Goal: Task Accomplishment & Management: Use online tool/utility

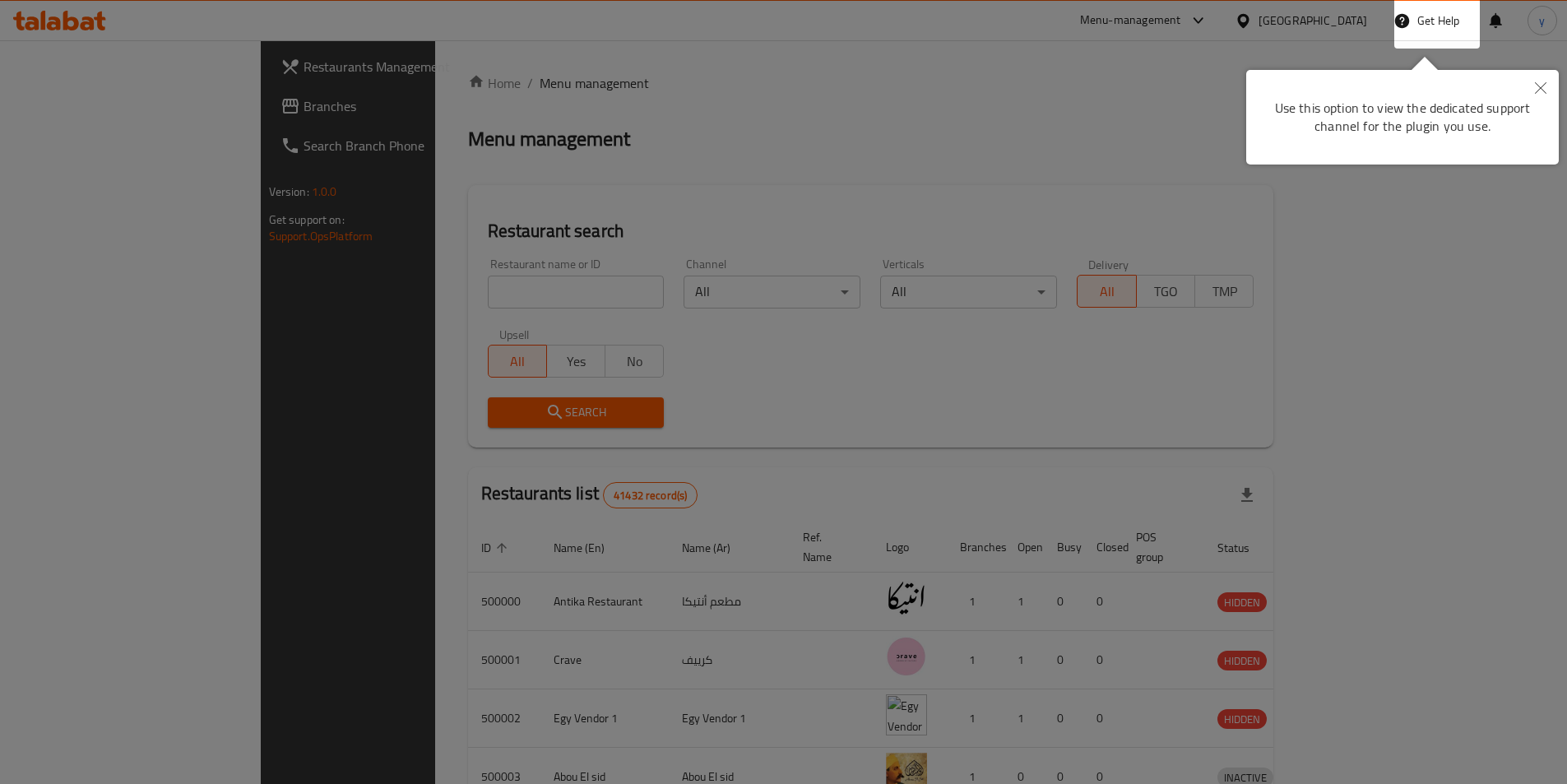
click at [914, 58] on div at bounding box center [784, 392] width 1567 height 784
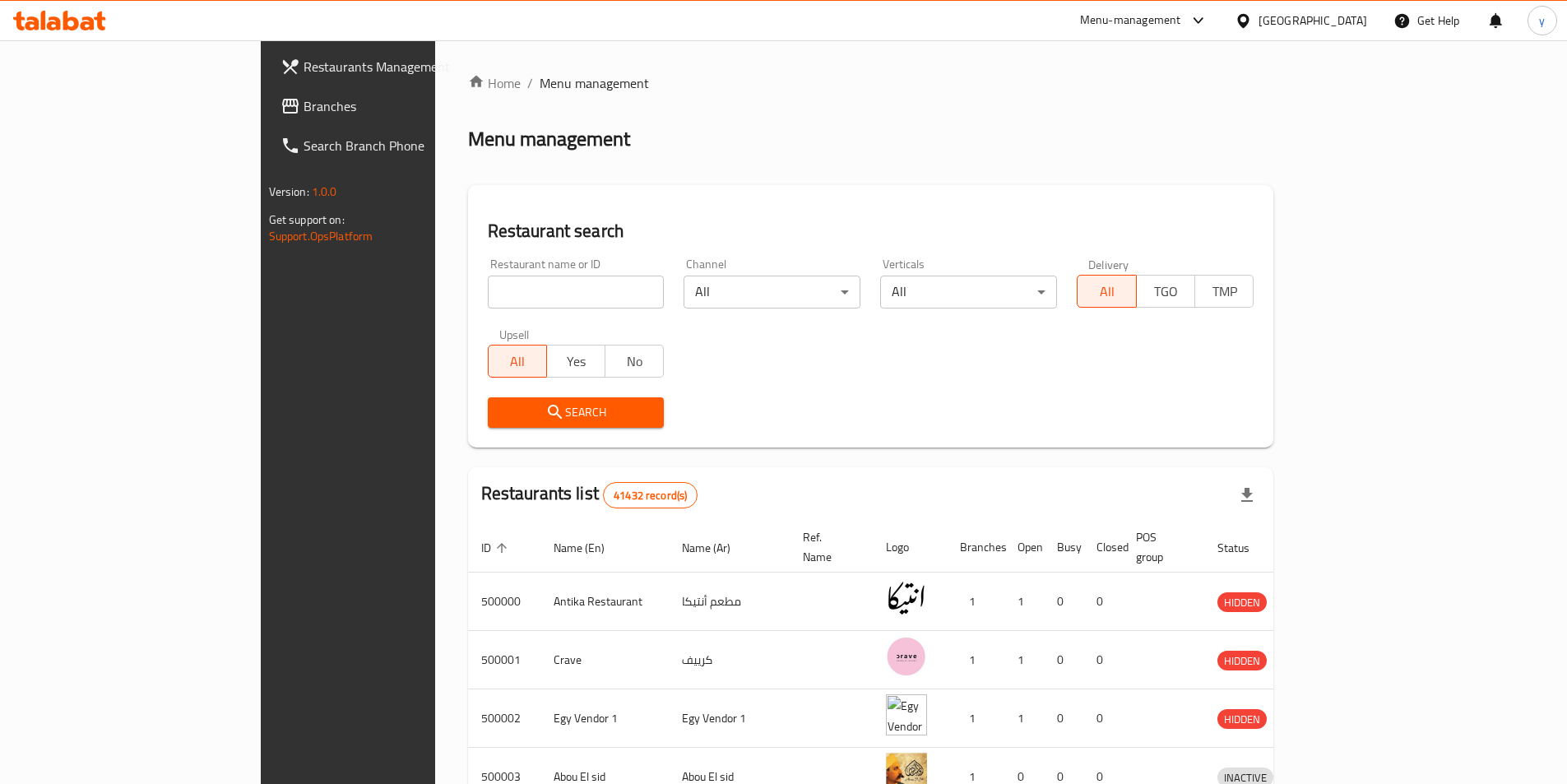
click at [1338, 19] on div "Egypt" at bounding box center [1312, 20] width 109 height 18
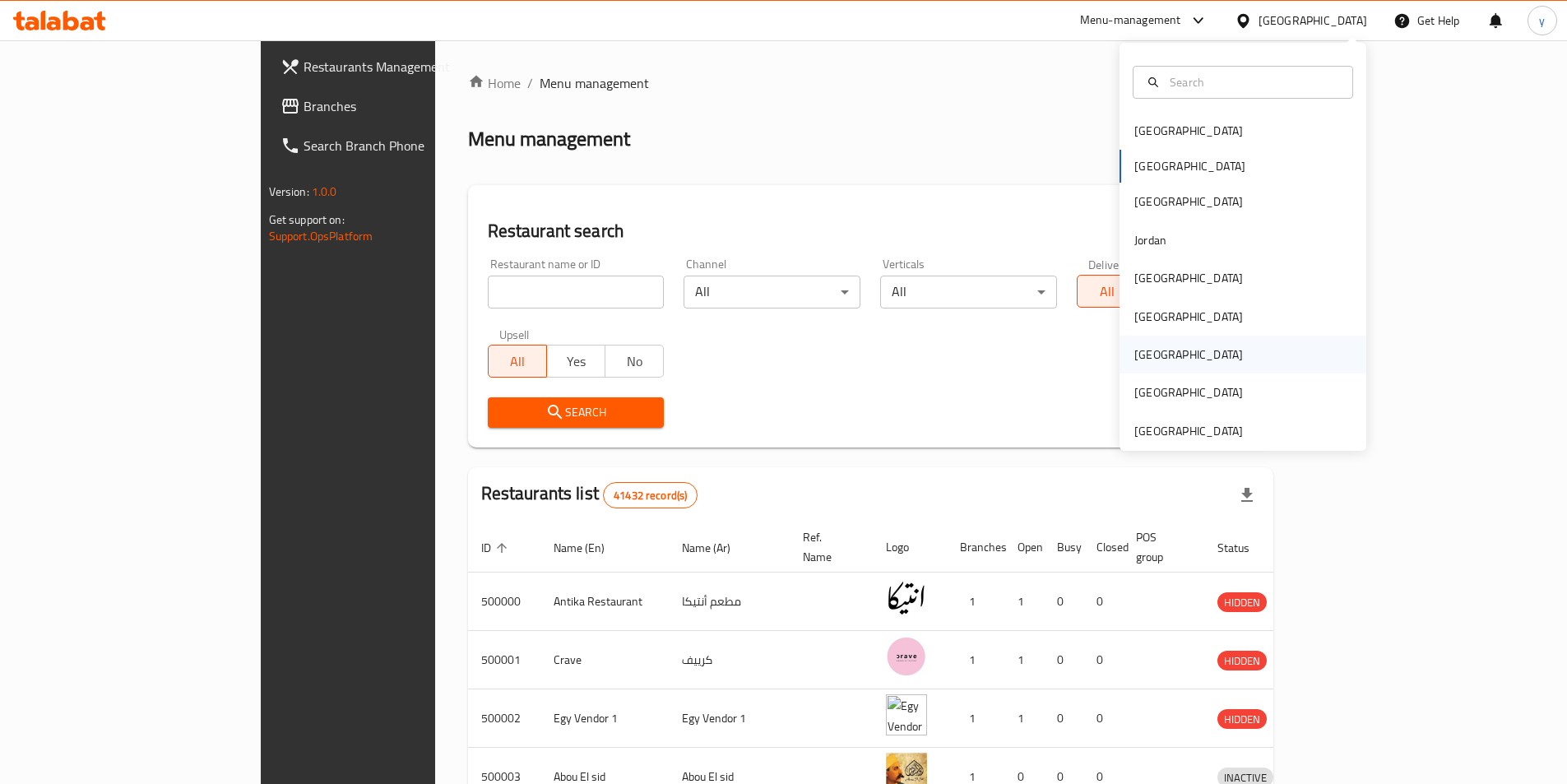
click at [1188, 351] on div "[GEOGRAPHIC_DATA]" at bounding box center [1243, 355] width 247 height 38
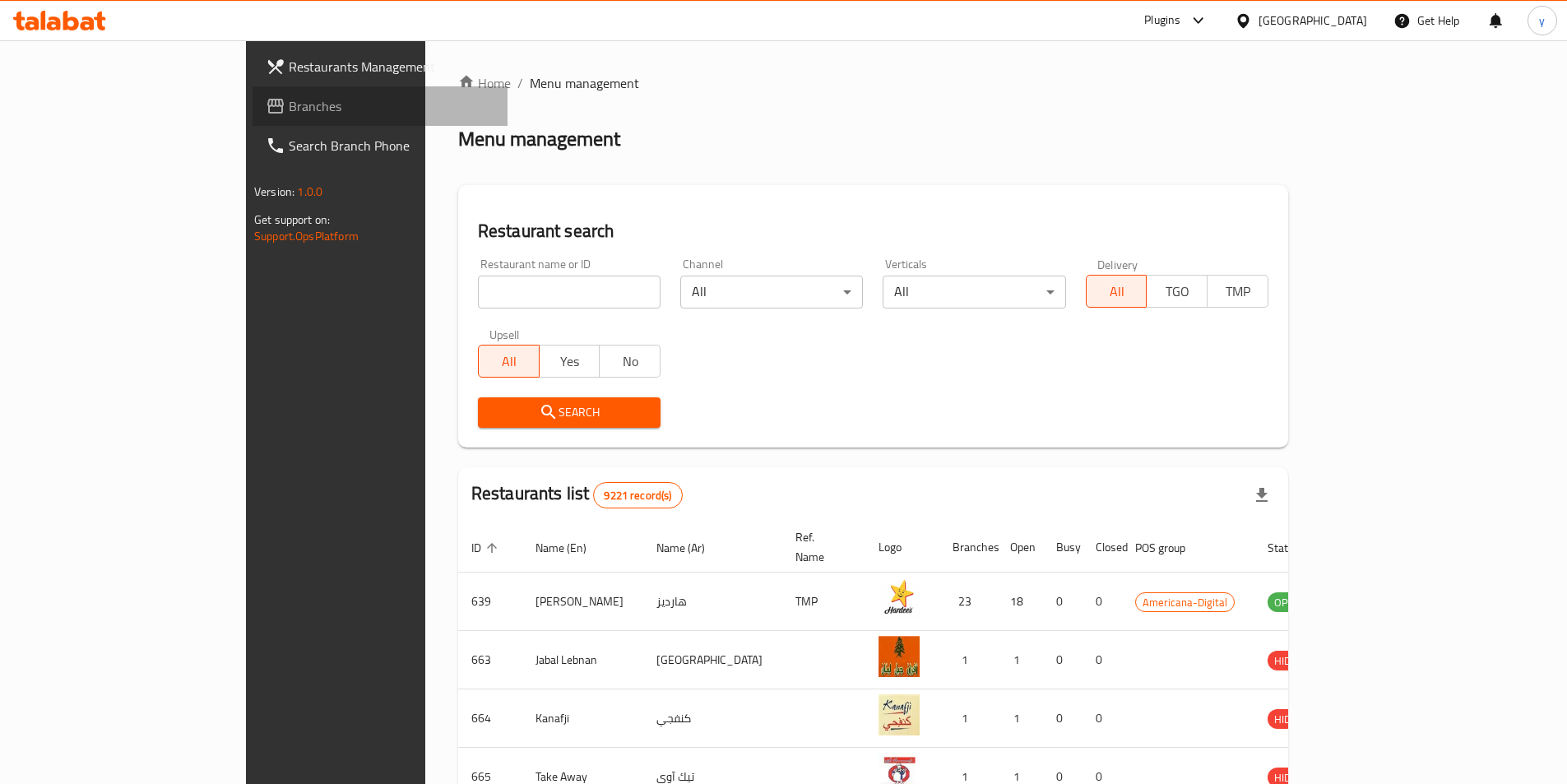
click at [289, 108] on span "Branches" at bounding box center [392, 105] width 206 height 20
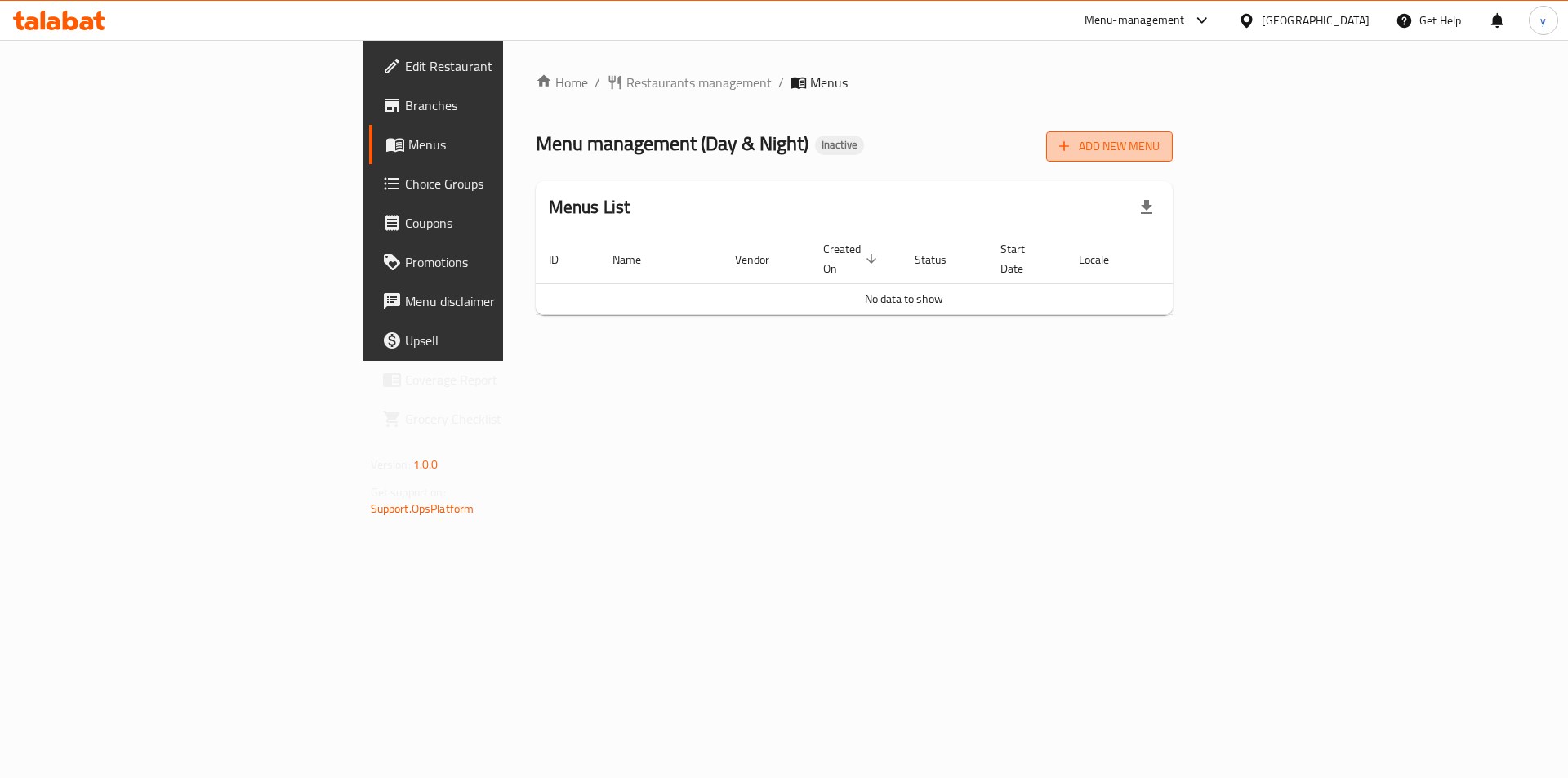
click at [1160, 145] on span "Add New Menu" at bounding box center [1109, 146] width 100 height 20
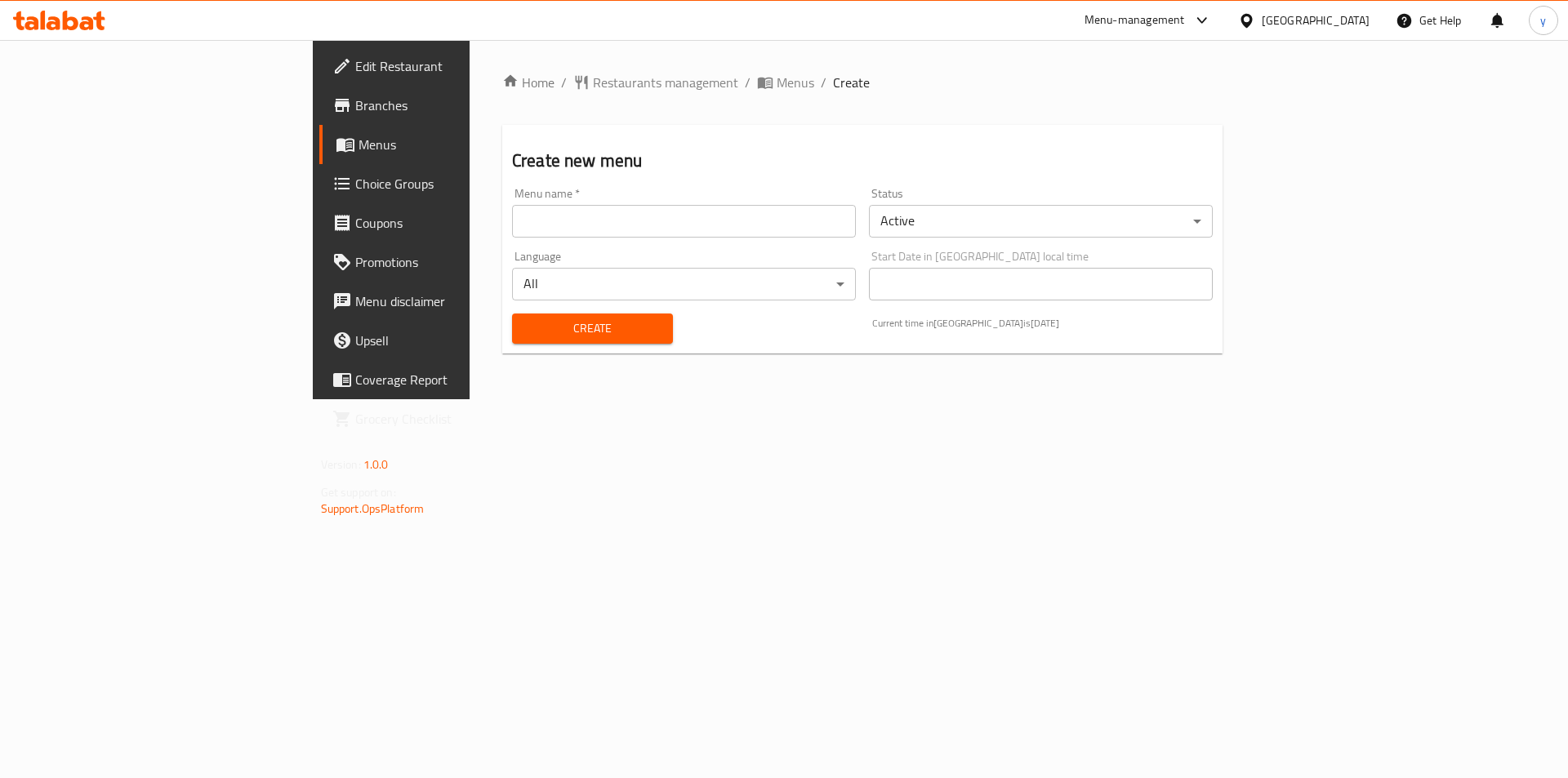
click at [512, 220] on input "text" at bounding box center [684, 221] width 344 height 32
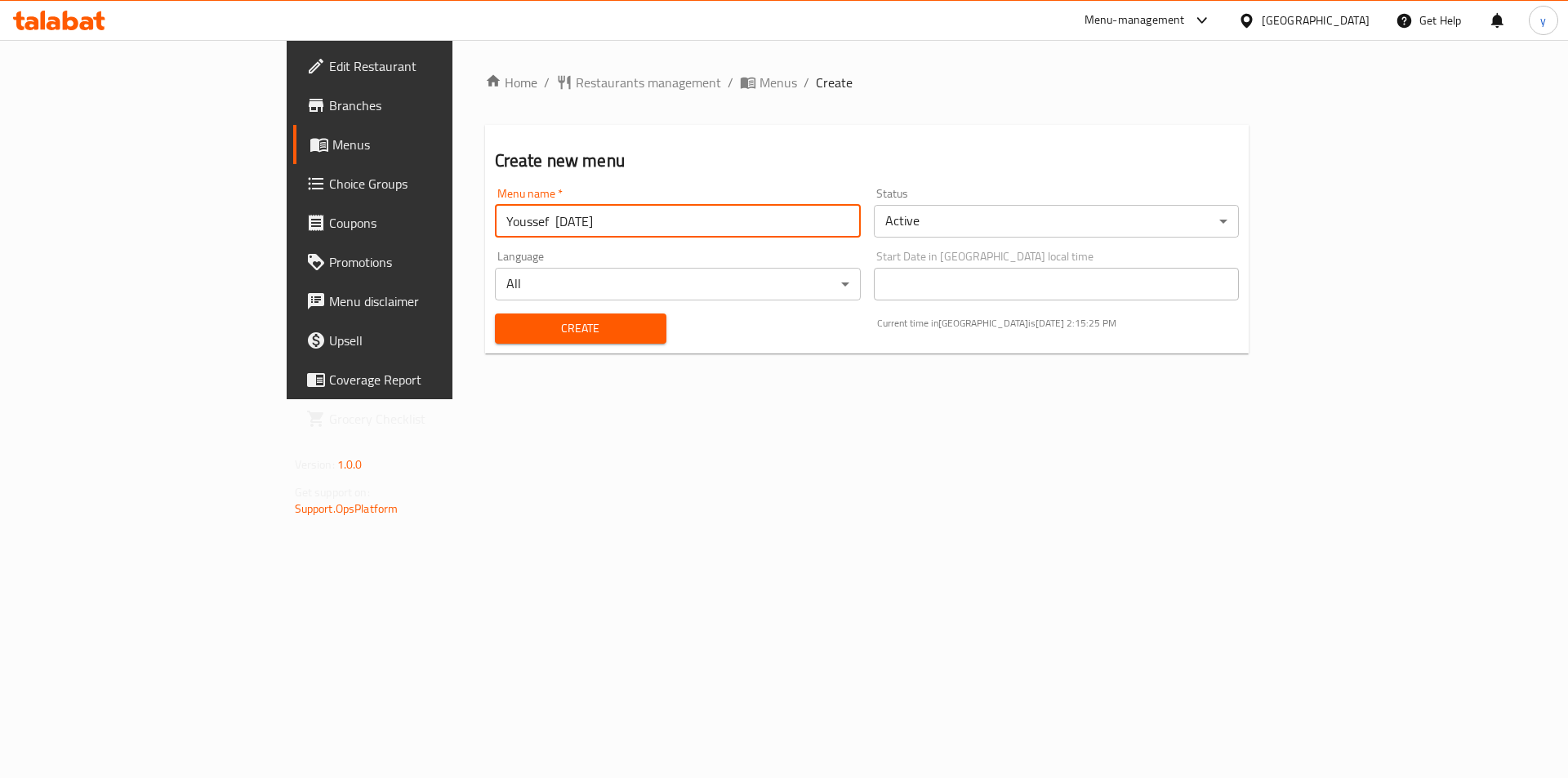
click at [495, 224] on input "Youssef [DATE]" at bounding box center [678, 221] width 366 height 32
click at [495, 224] on input "Youssef [DATE]" at bounding box center [678, 221] width 366 height 32
type input "Youssef [DATE]"
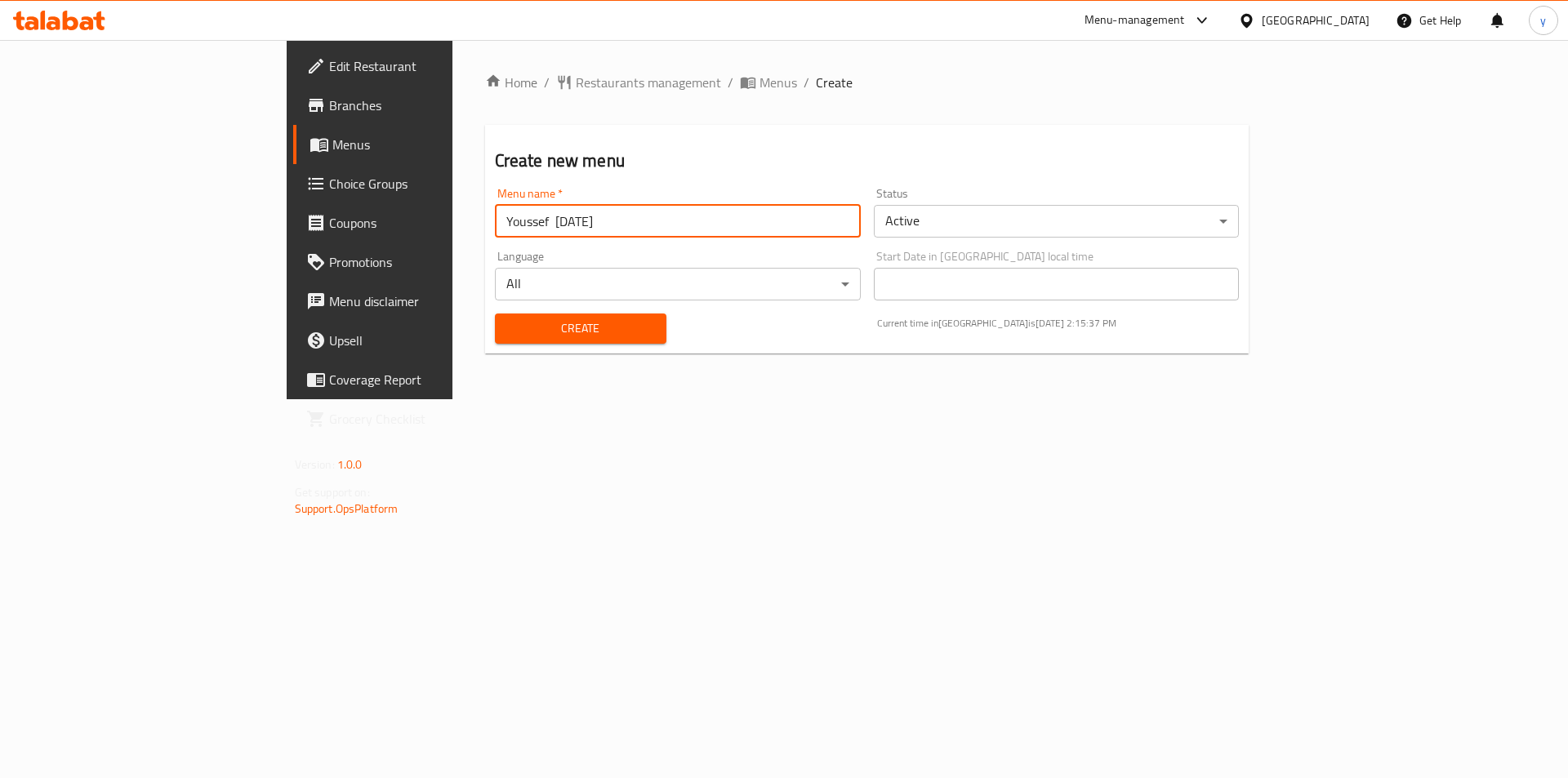
click at [508, 337] on span "Create" at bounding box center [580, 328] width 145 height 20
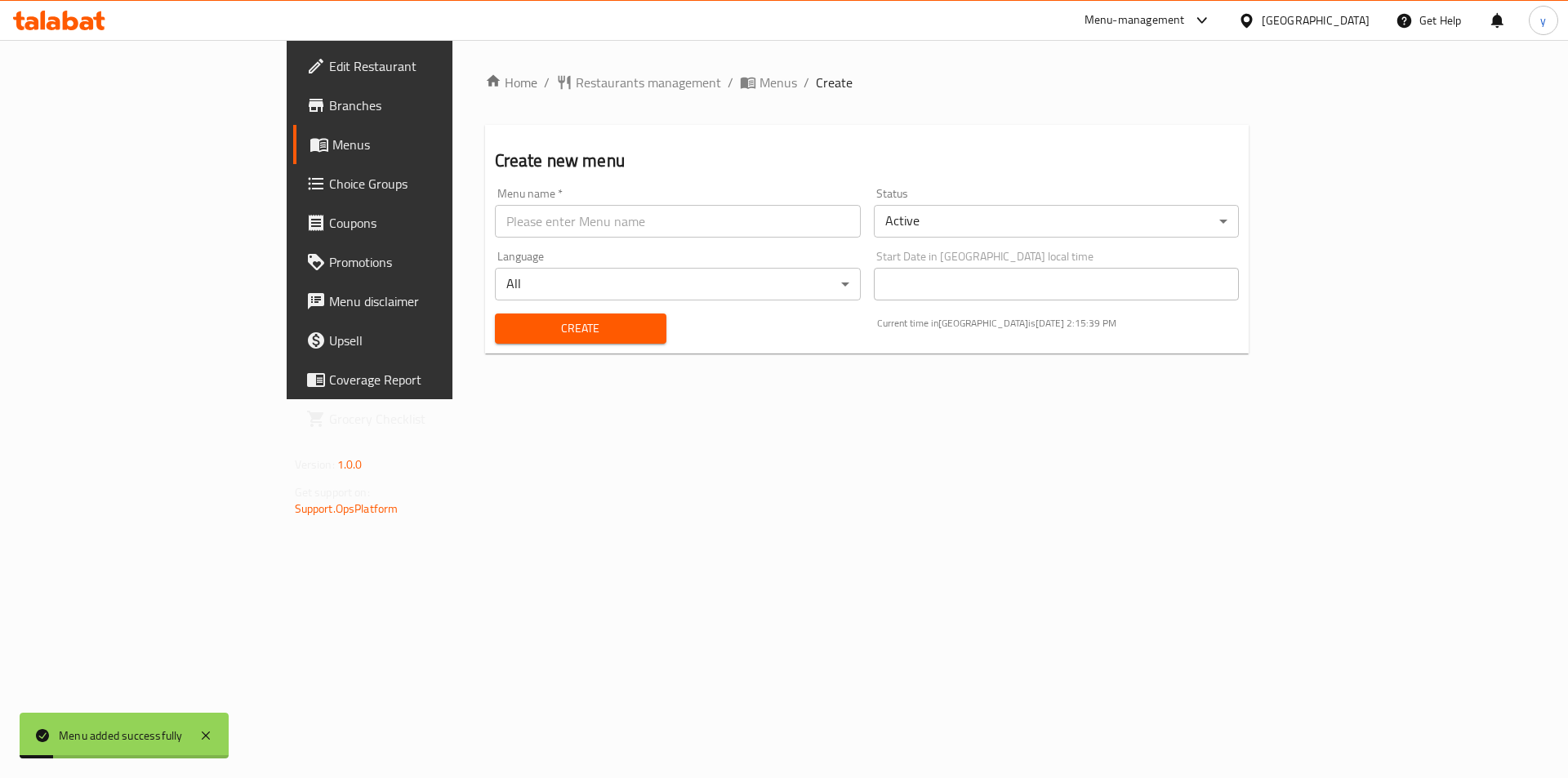
click at [333, 152] on span "Menus" at bounding box center [434, 144] width 203 height 20
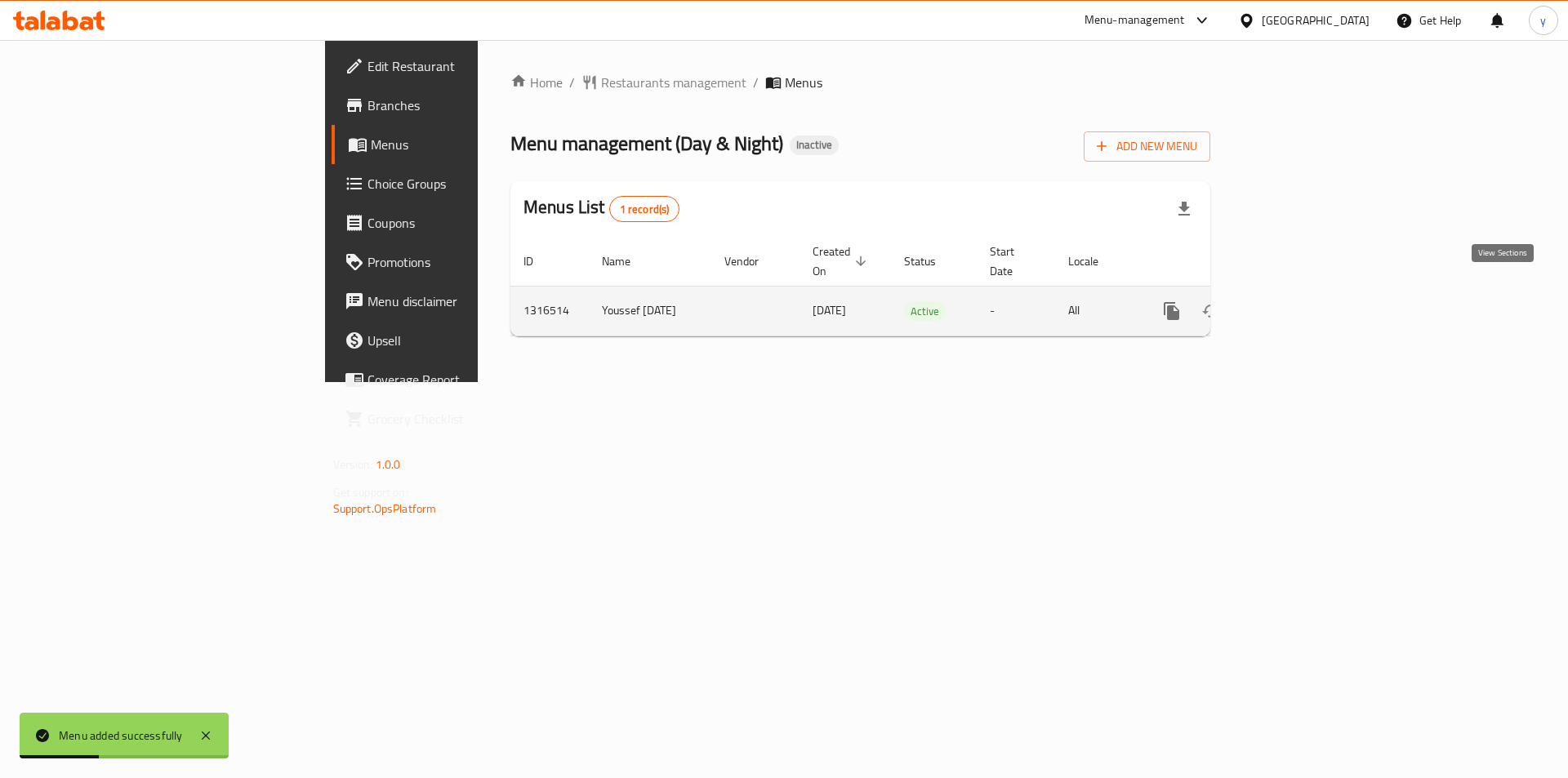
click at [1299, 301] on icon "enhanced table" at bounding box center [1289, 310] width 20 height 20
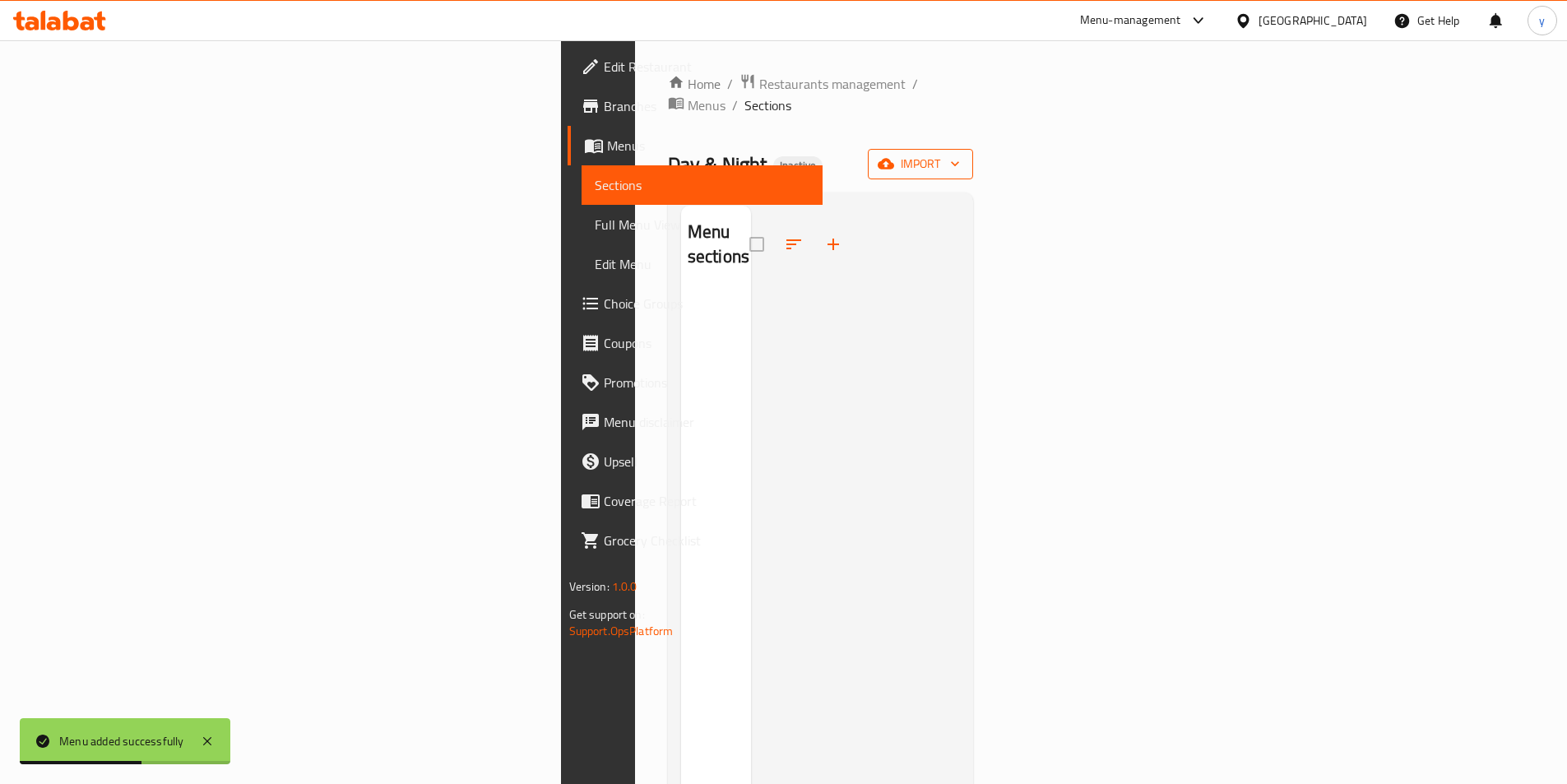
click at [960, 153] on span "import" at bounding box center [921, 164] width 79 height 21
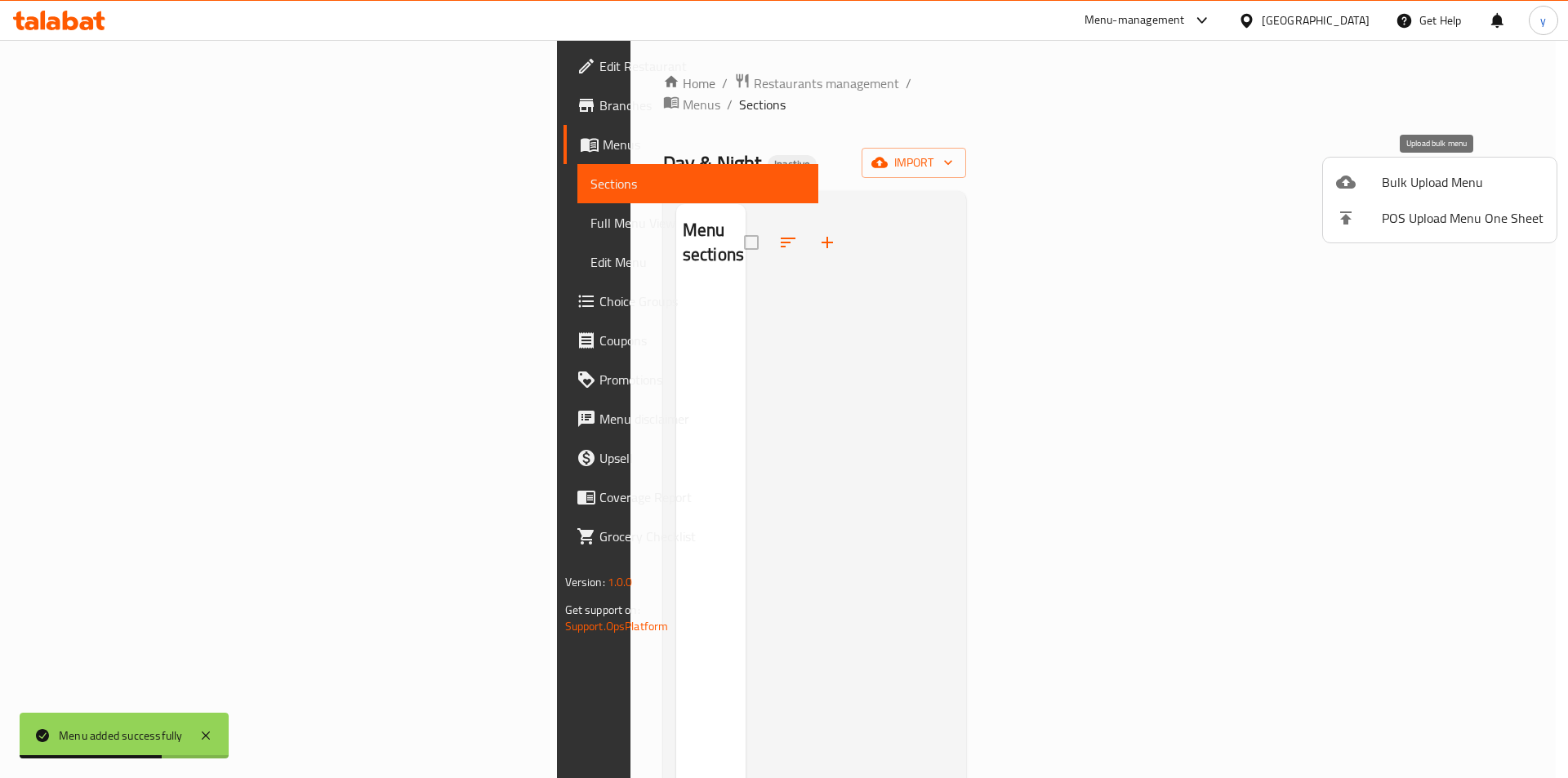
click at [1399, 191] on span "Bulk Upload Menu" at bounding box center [1463, 182] width 162 height 20
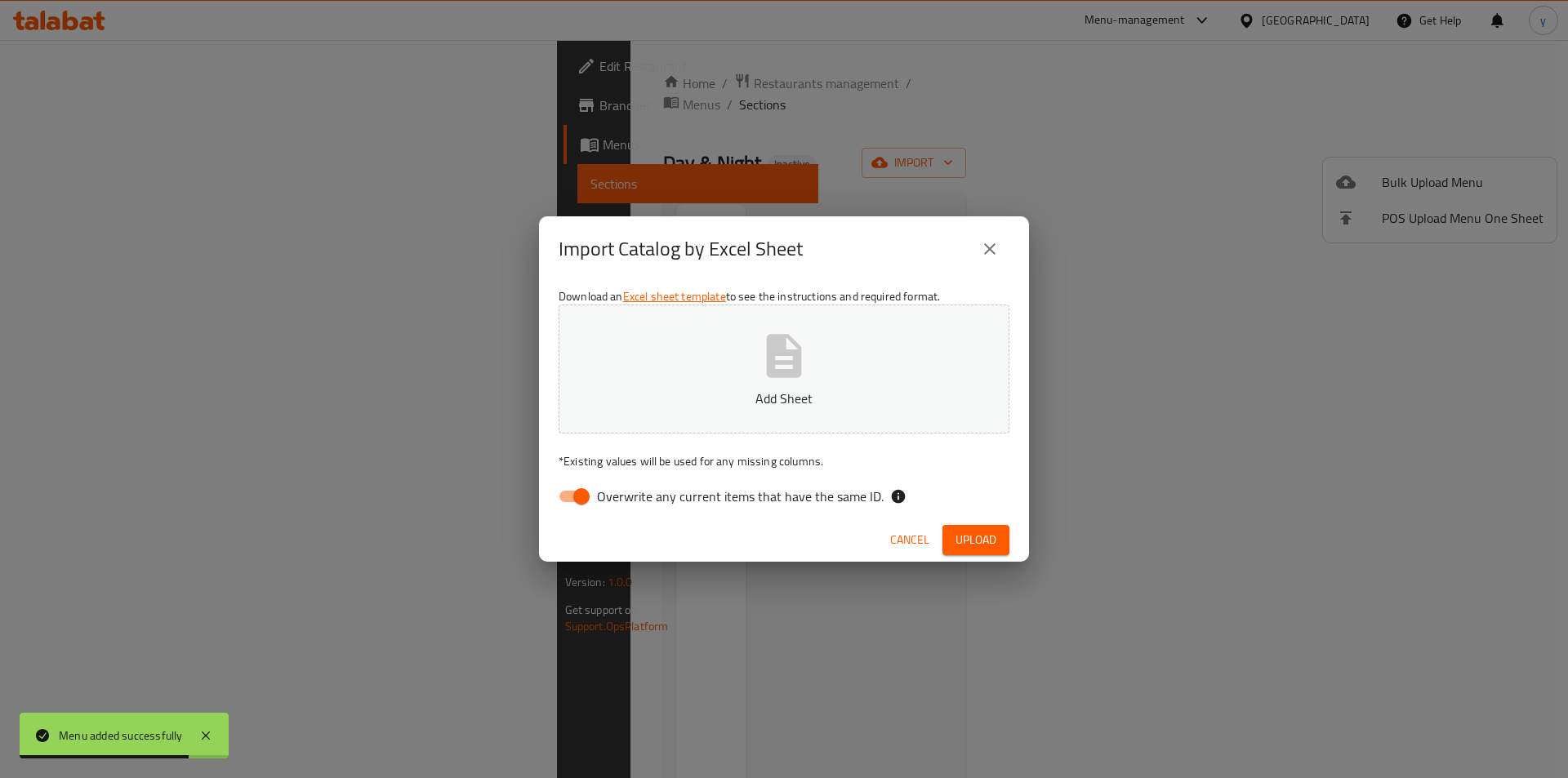
click at [573, 497] on input "Overwrite any current items that have the same ID." at bounding box center [581, 496] width 93 height 31
checkbox input "false"
click at [676, 349] on button "Add Sheet" at bounding box center [784, 369] width 451 height 129
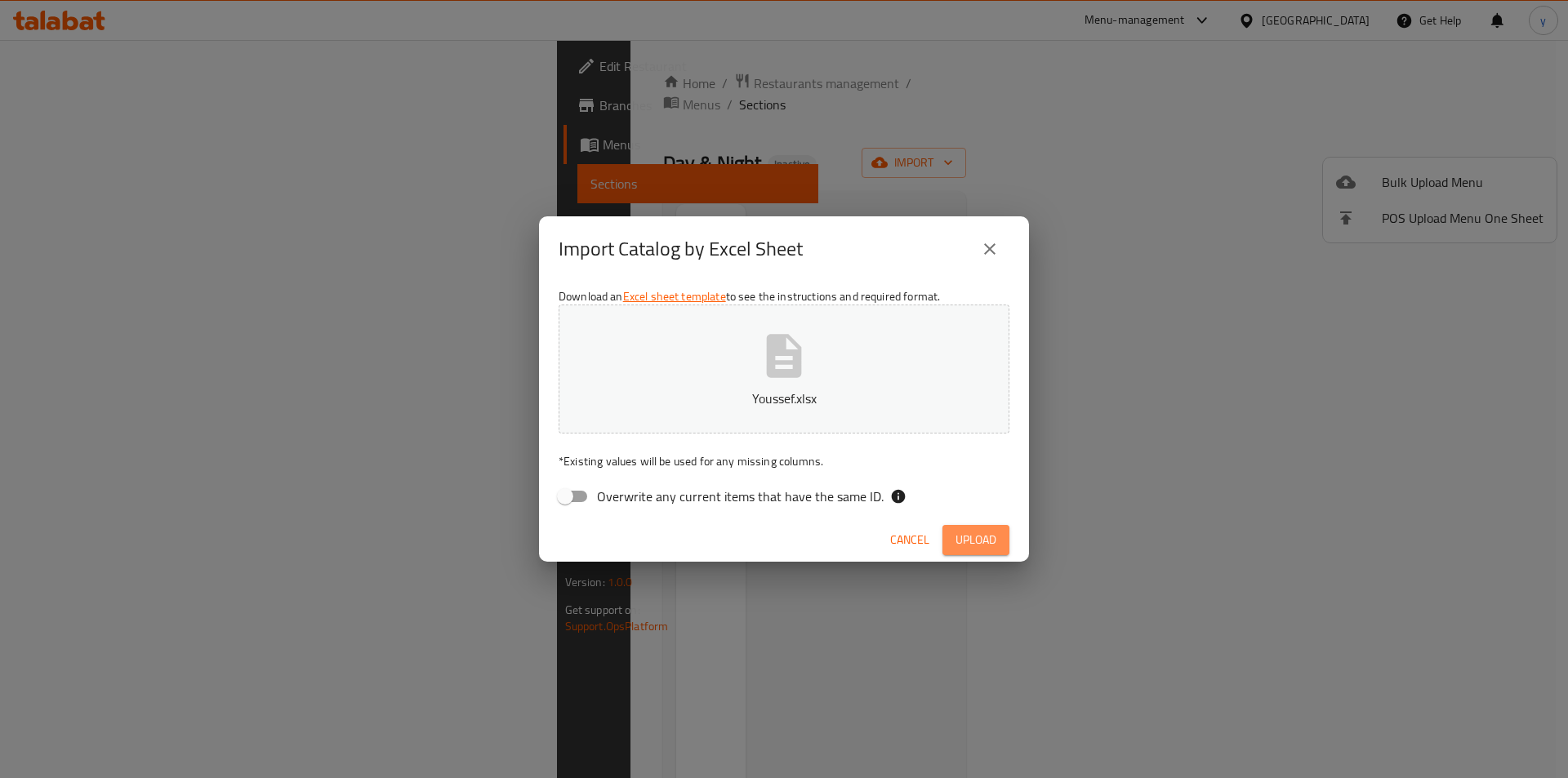
click at [981, 543] on span "Upload" at bounding box center [976, 540] width 41 height 20
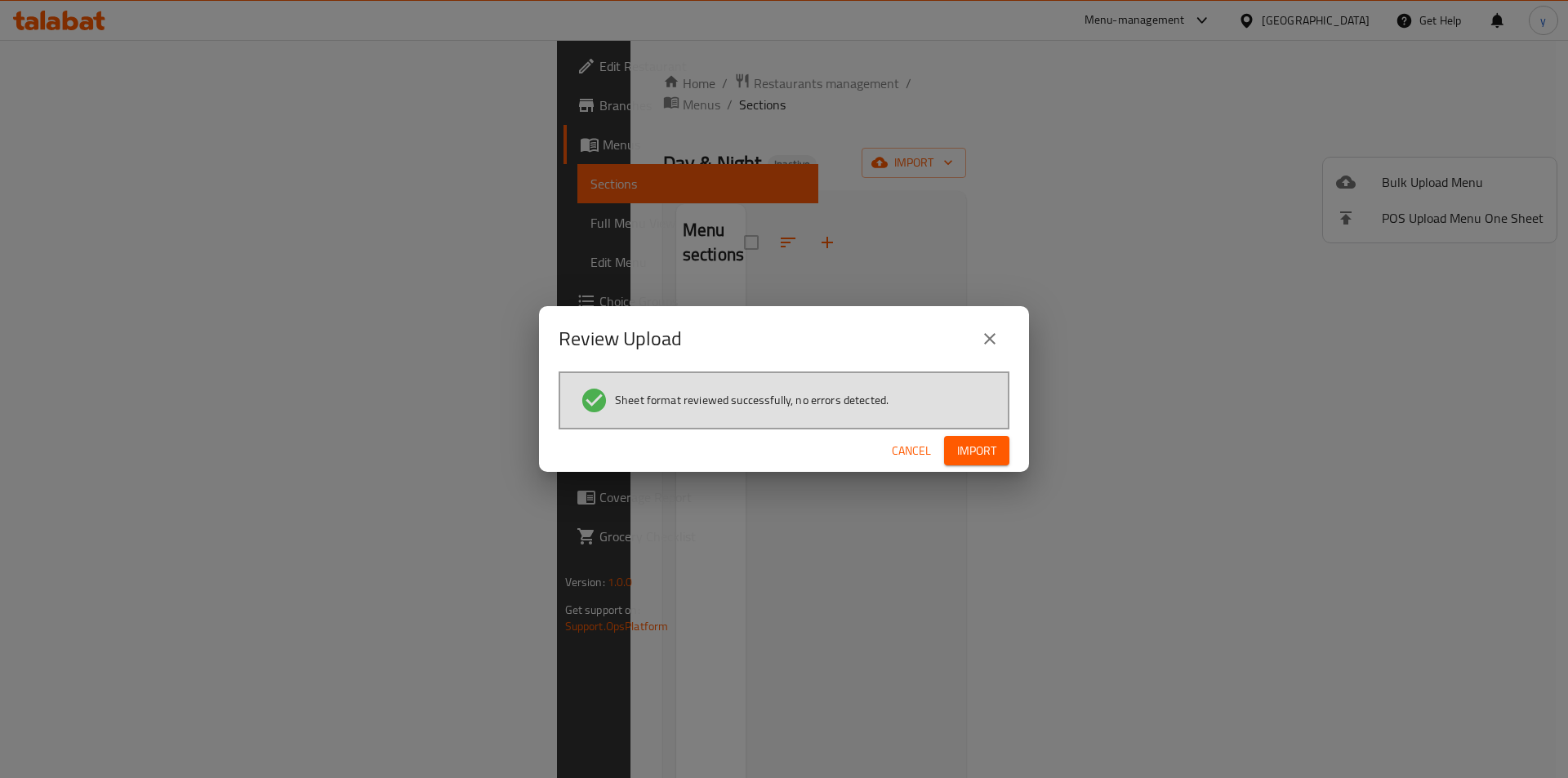
click at [991, 455] on span "Import" at bounding box center [977, 451] width 39 height 20
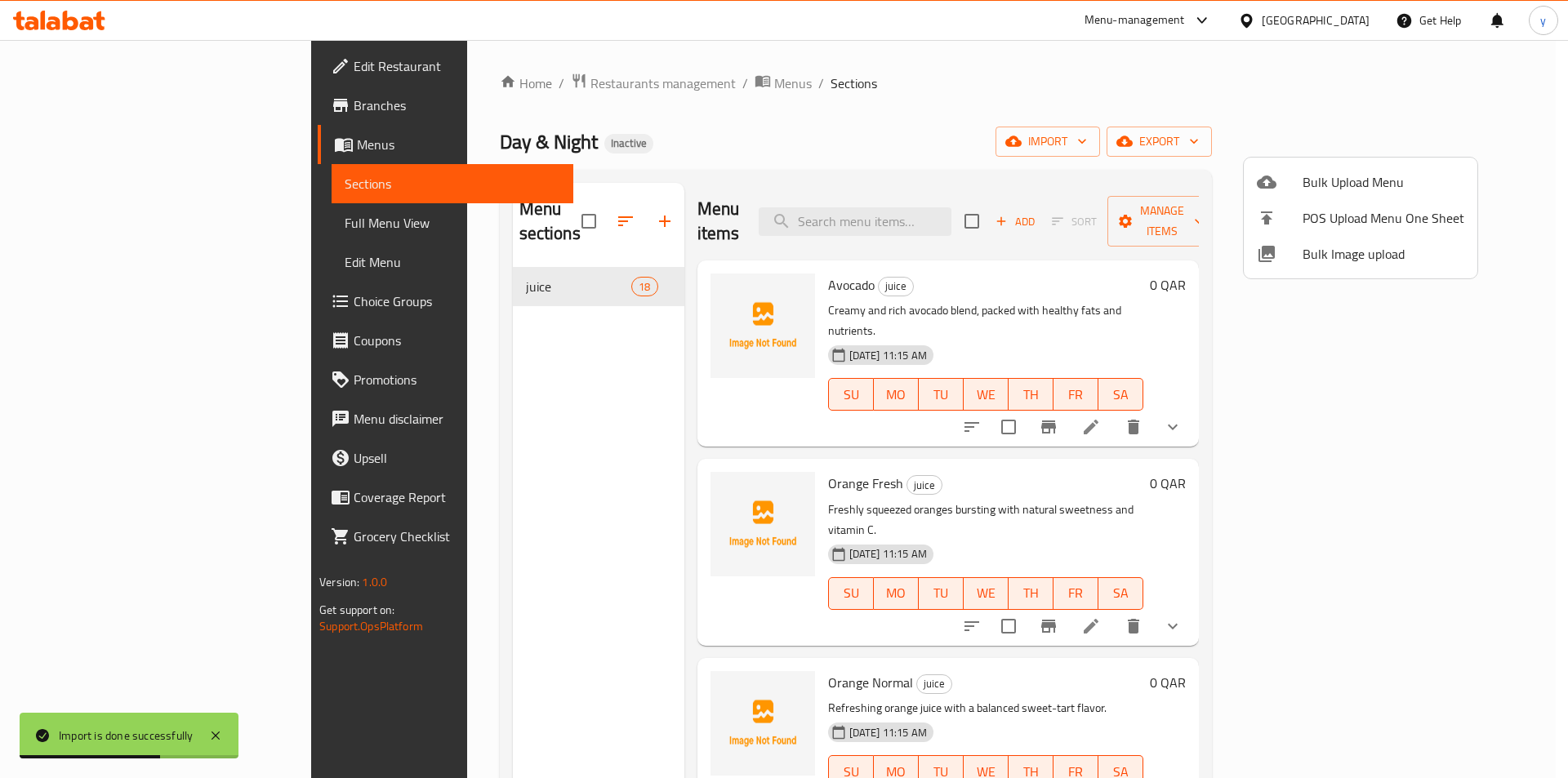
click at [111, 223] on div at bounding box center [784, 389] width 1568 height 778
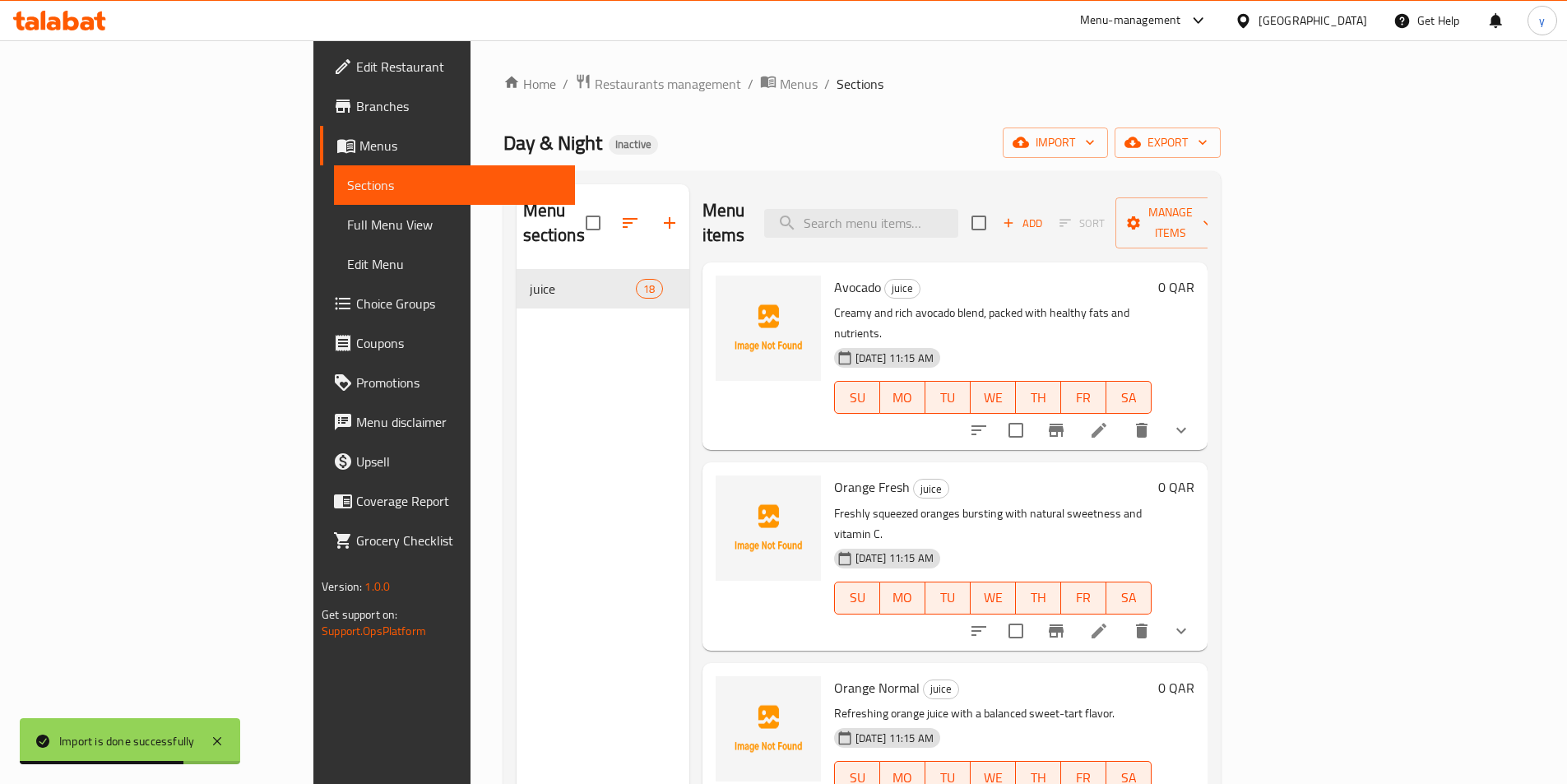
click at [347, 224] on span "Full Menu View" at bounding box center [454, 224] width 214 height 20
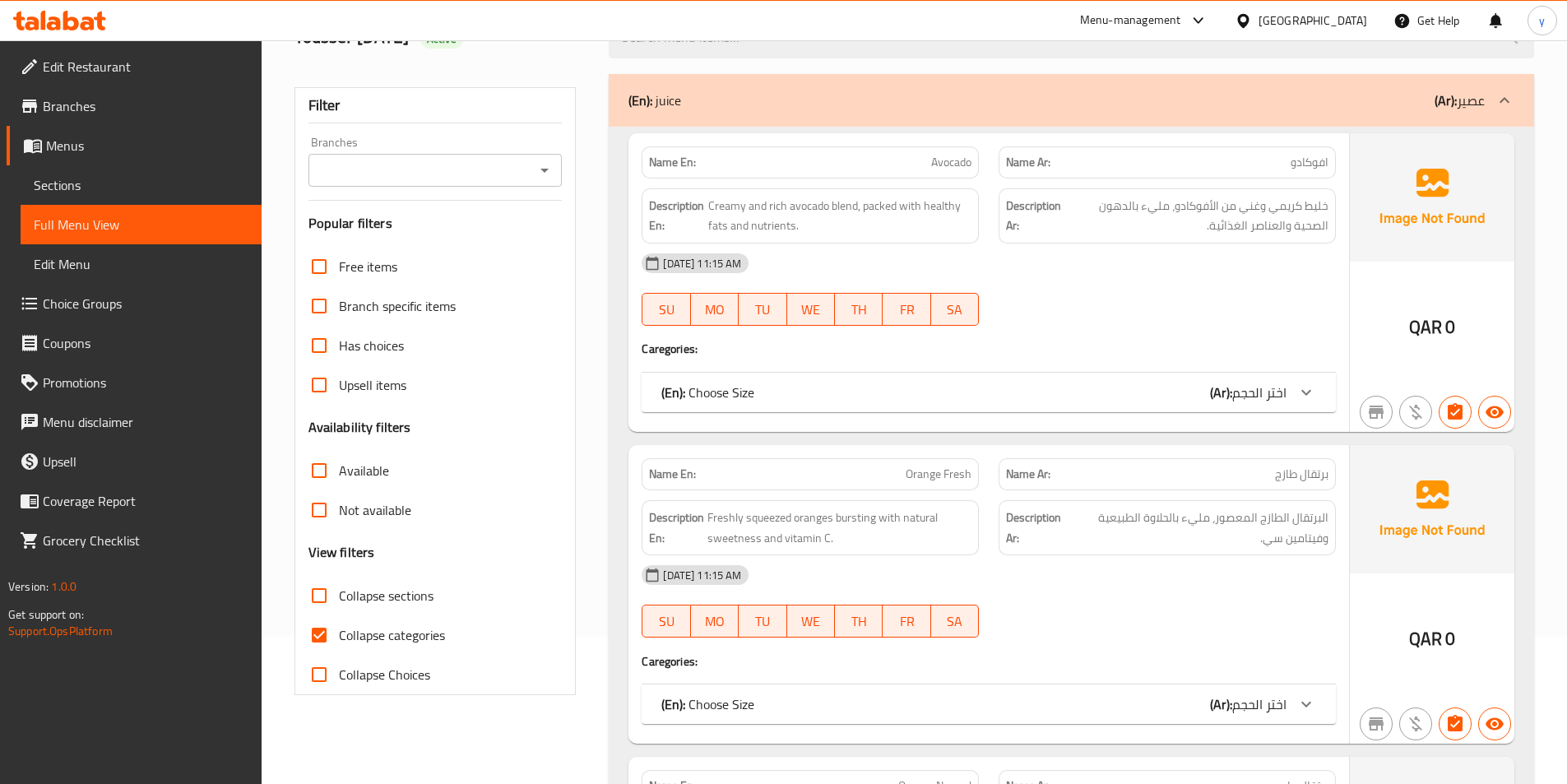
scroll to position [165, 0]
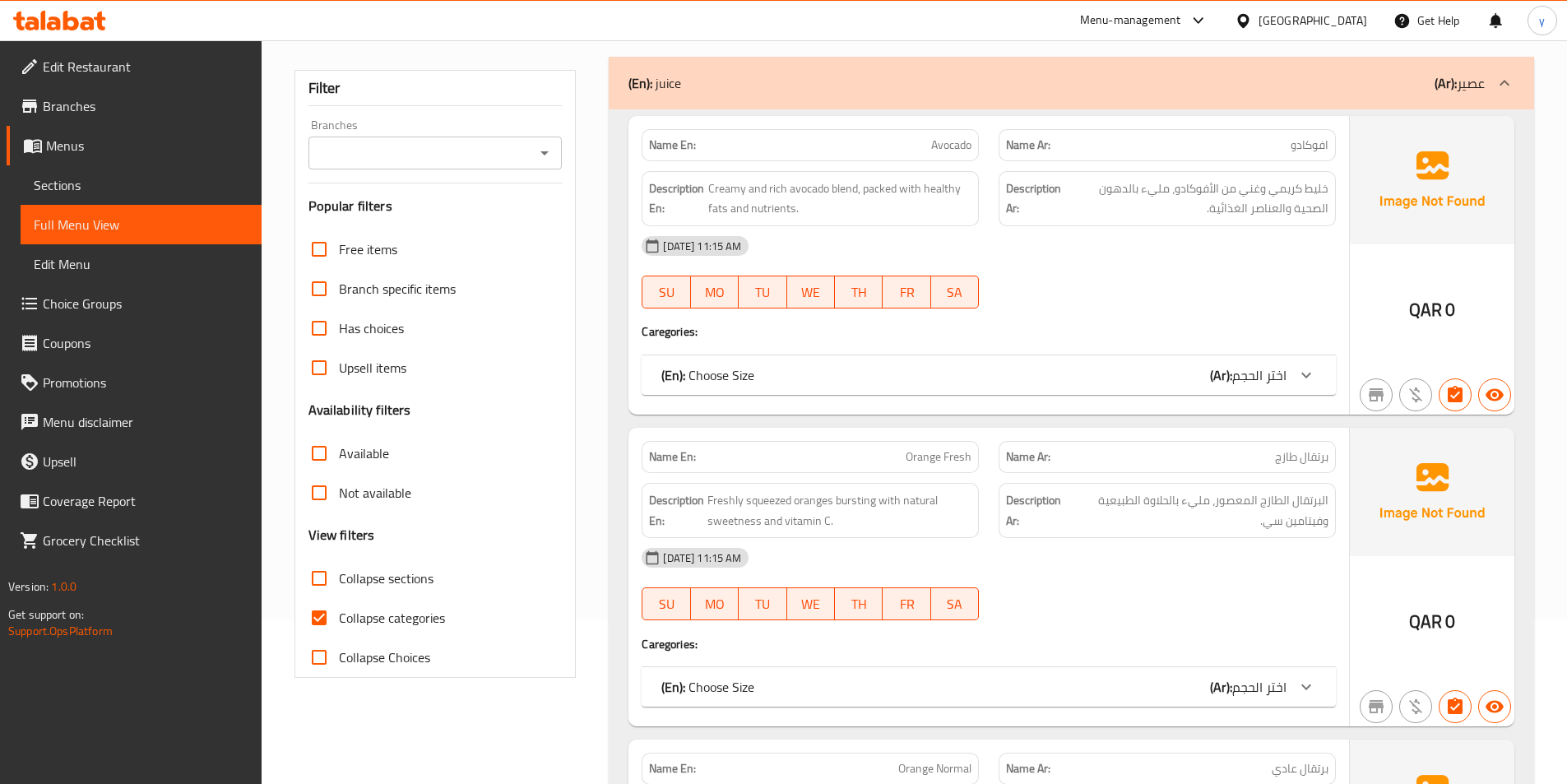
click at [399, 614] on span "Collapse categories" at bounding box center [392, 617] width 106 height 20
click at [339, 614] on input "Collapse categories" at bounding box center [319, 618] width 39 height 39
checkbox input "false"
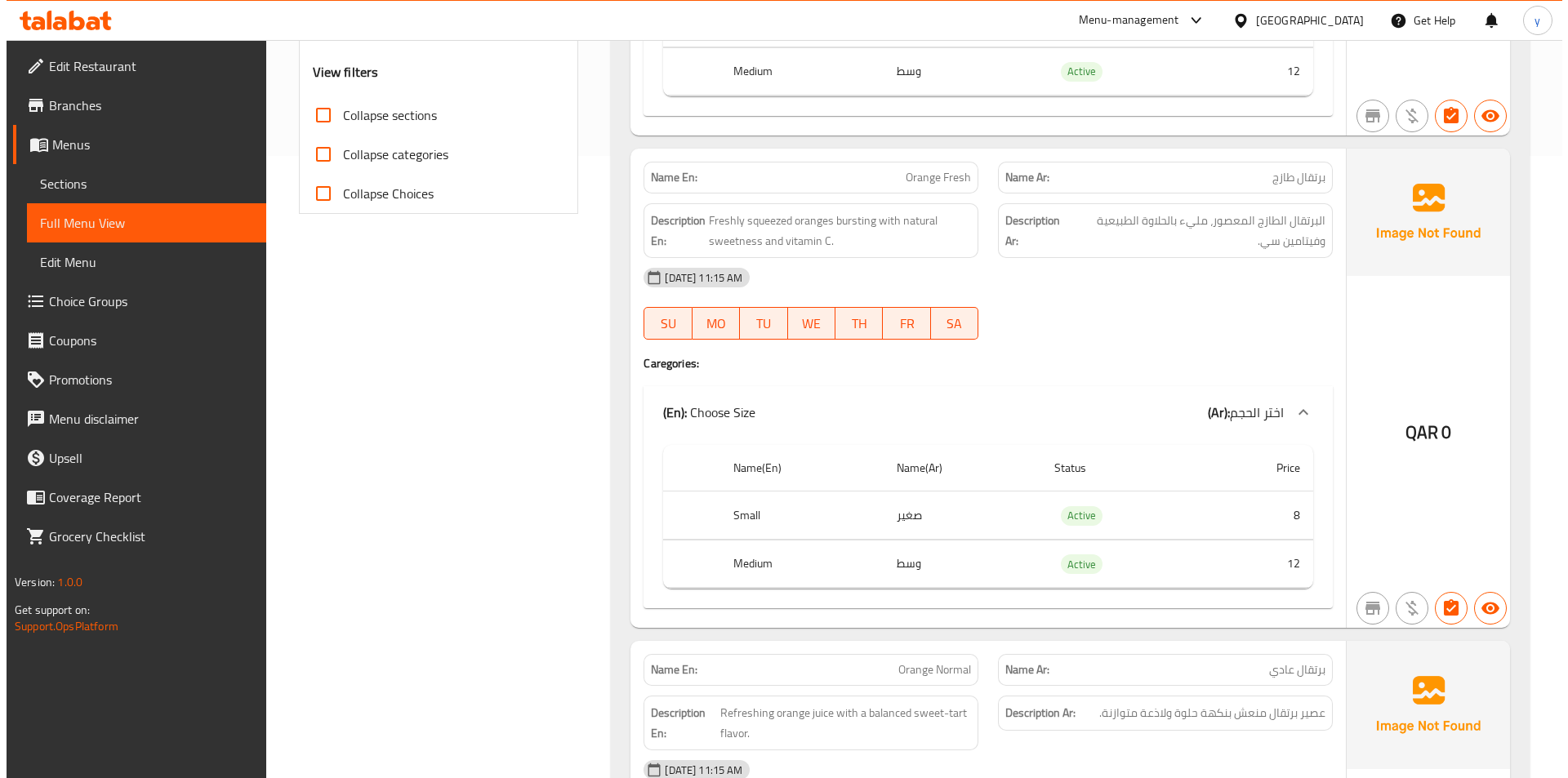
scroll to position [0, 0]
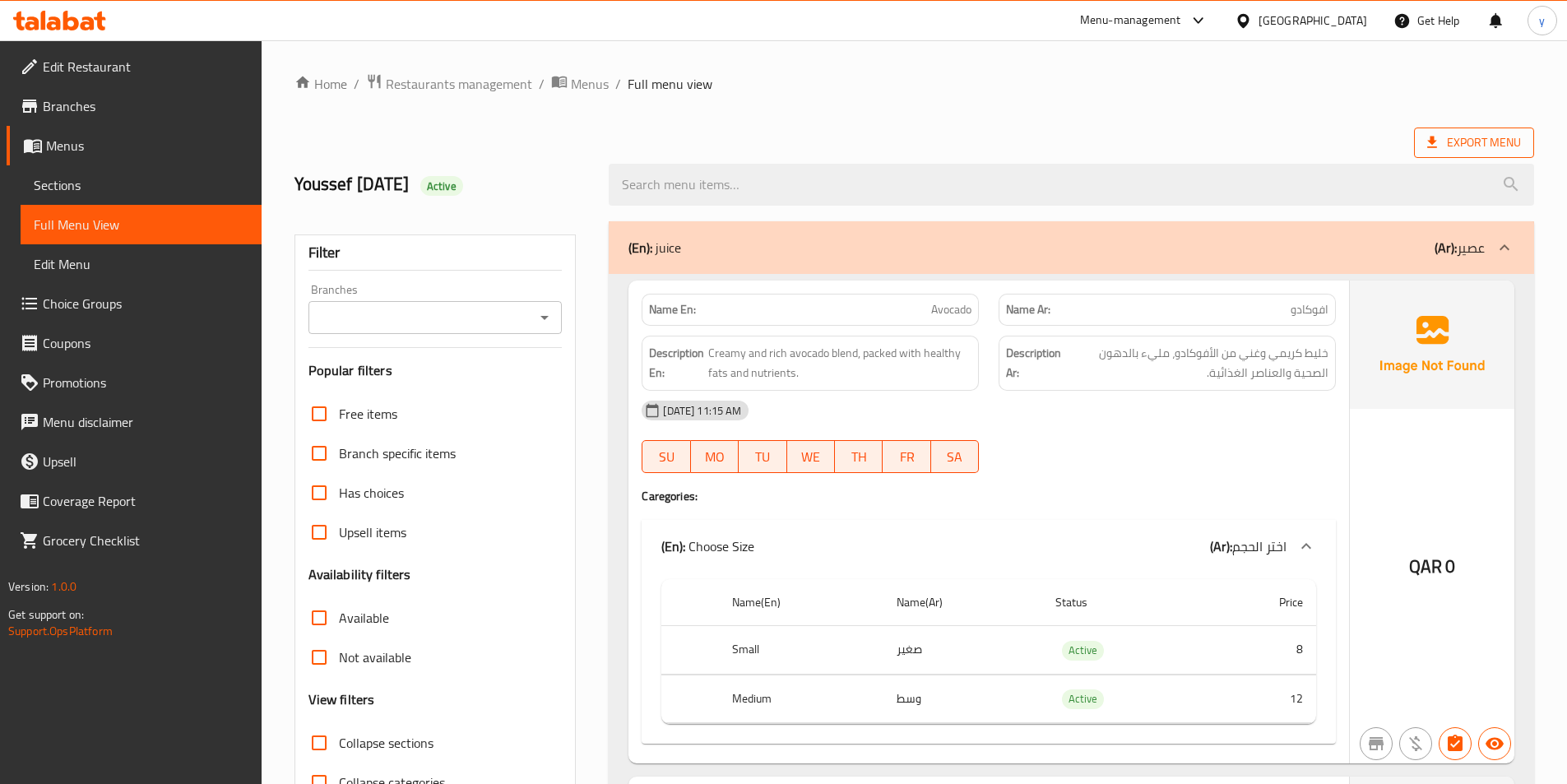
click at [1492, 136] on span "Export Menu" at bounding box center [1474, 143] width 93 height 21
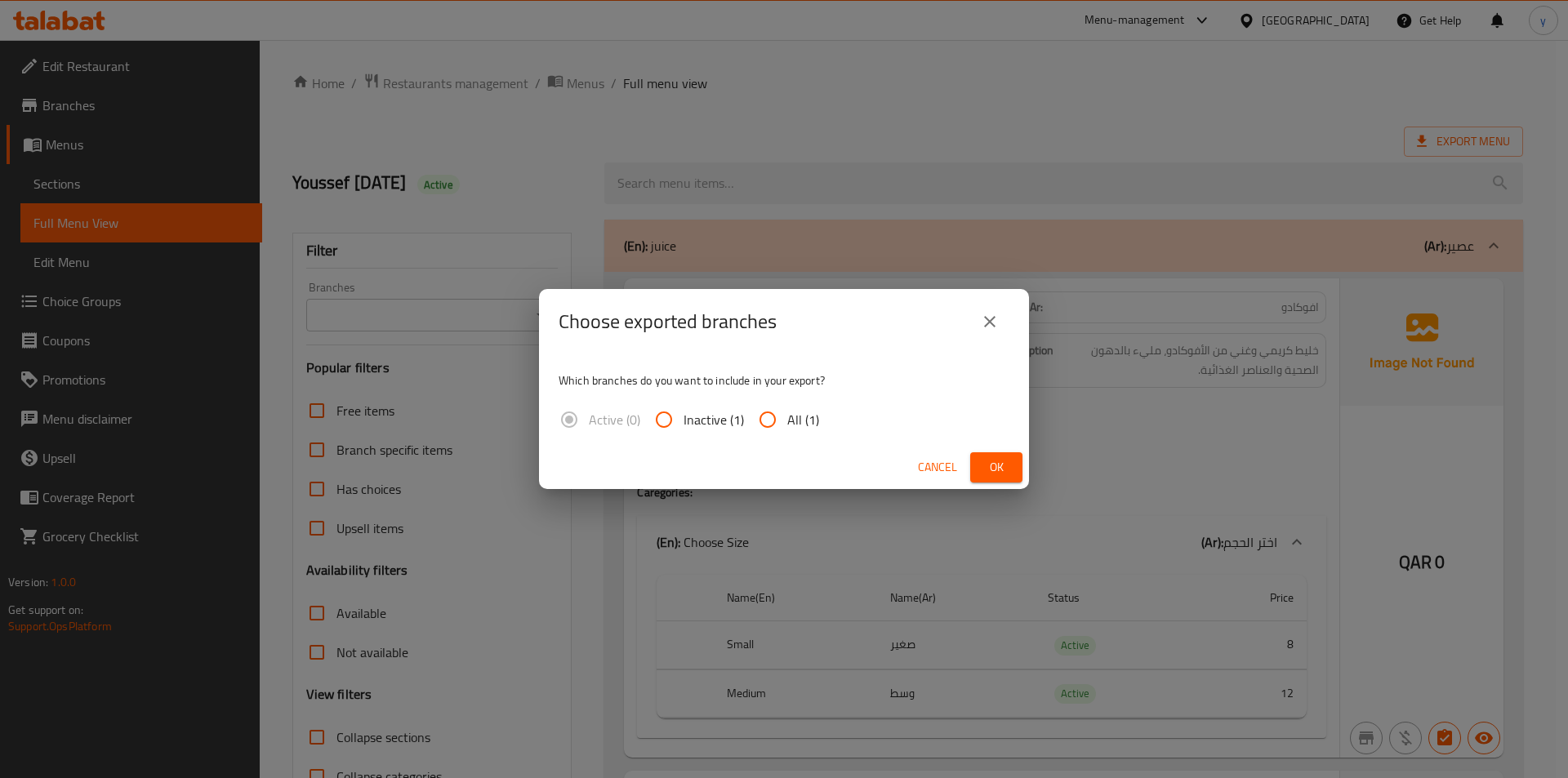
click at [800, 426] on span "All (1)" at bounding box center [802, 419] width 31 height 20
click at [787, 426] on input "All (1)" at bounding box center [767, 419] width 39 height 39
radio input "true"
click at [1000, 471] on span "Ok" at bounding box center [996, 467] width 26 height 20
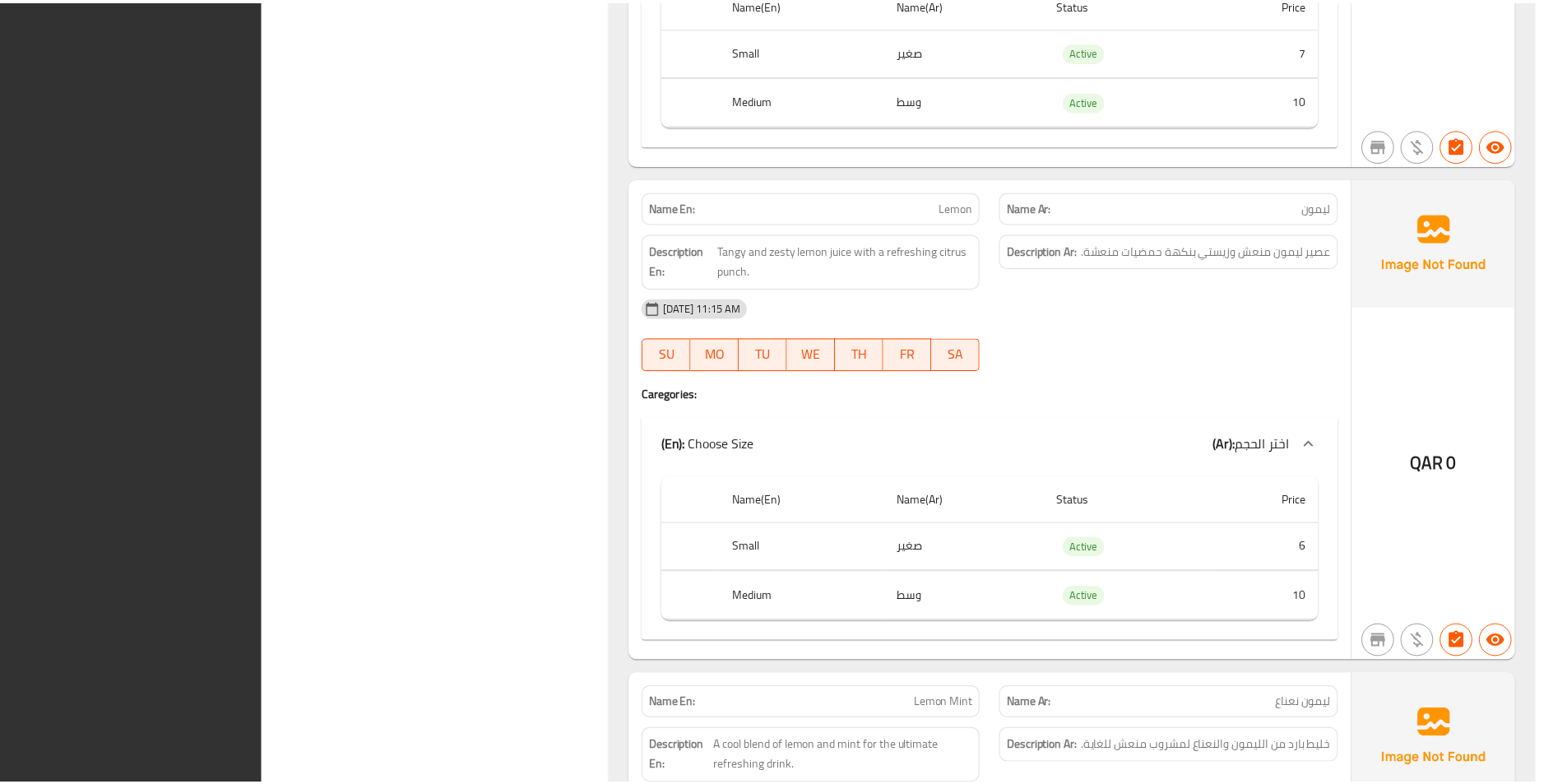
scroll to position [8478, 0]
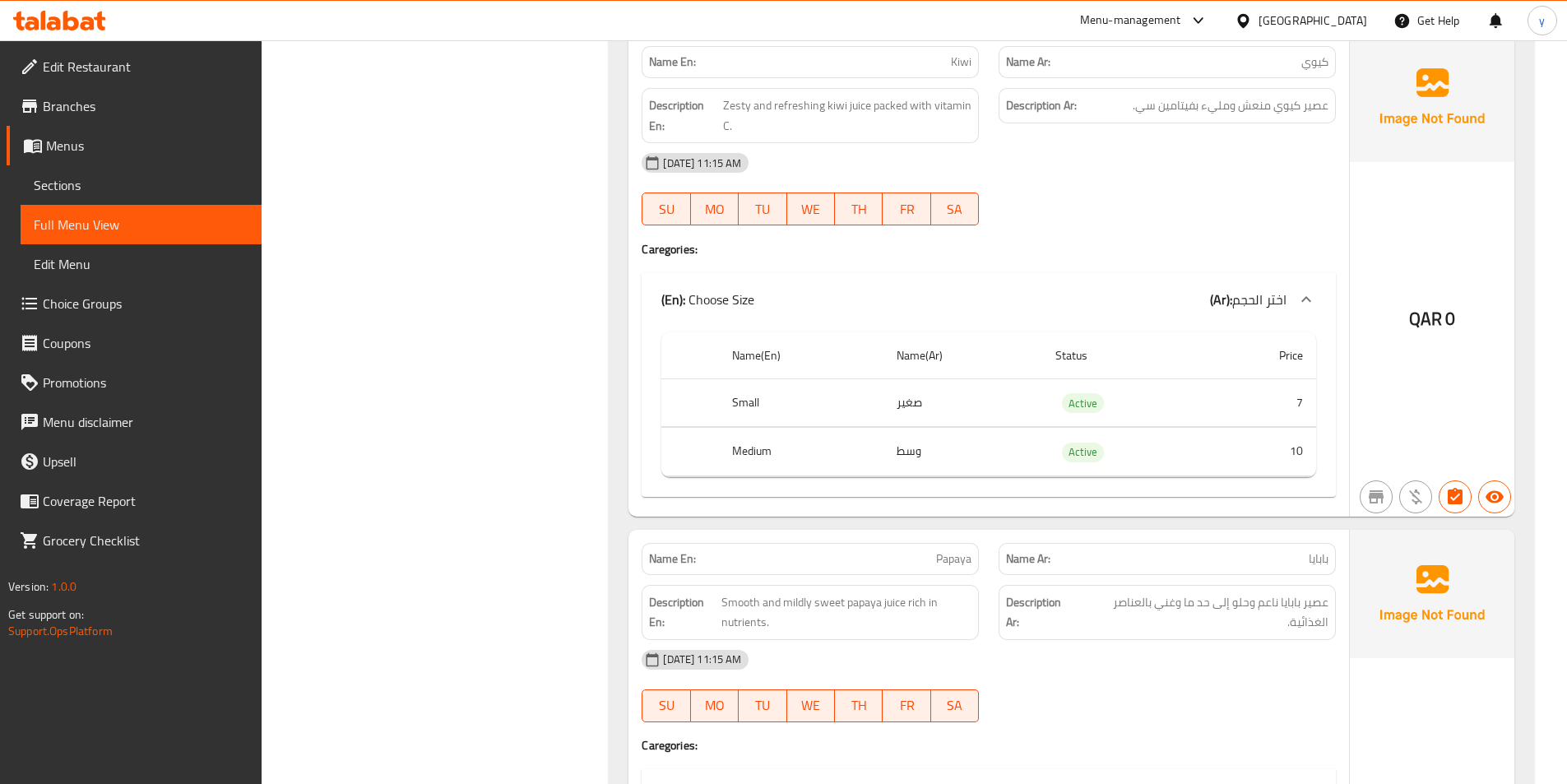
scroll to position [5518, 0]
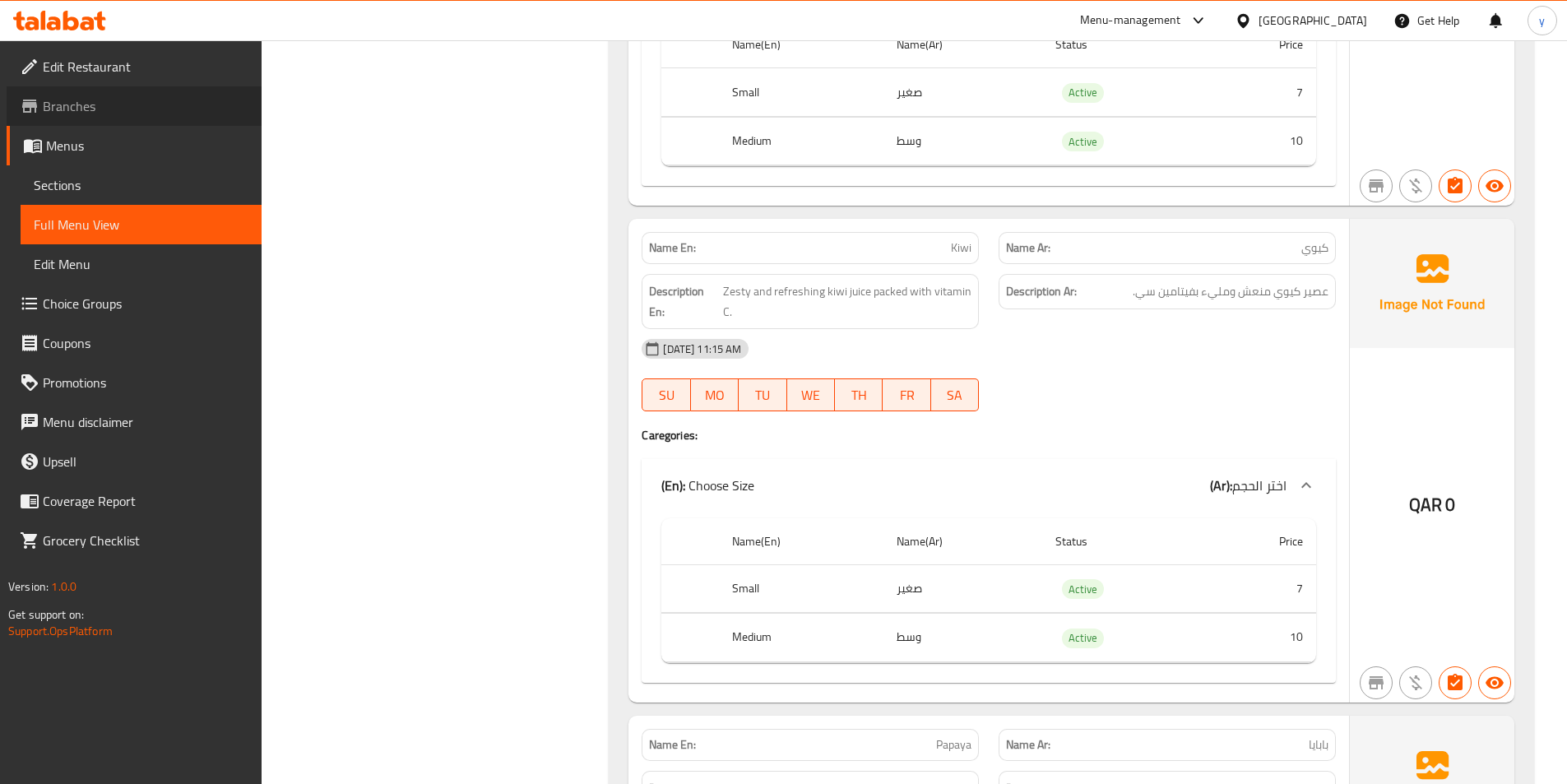
click at [99, 98] on span "Branches" at bounding box center [146, 105] width 206 height 20
